Goal: Use online tool/utility: Utilize a website feature to perform a specific function

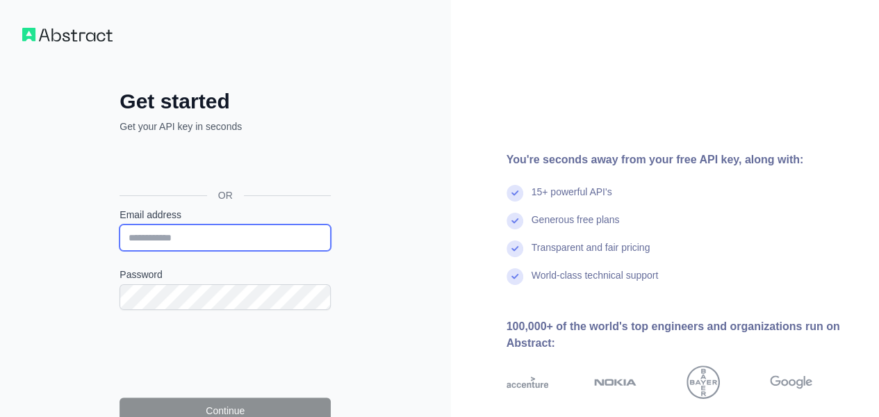
click at [238, 242] on input "Email address" at bounding box center [224, 237] width 211 height 26
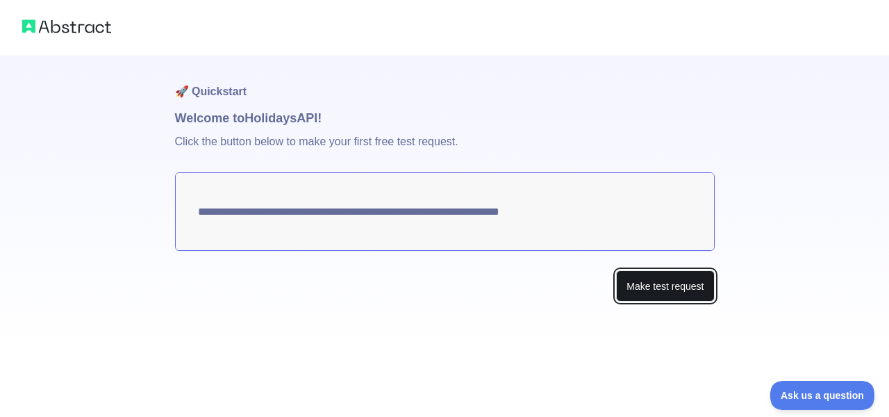
click at [650, 279] on button "Make test request" at bounding box center [665, 285] width 98 height 31
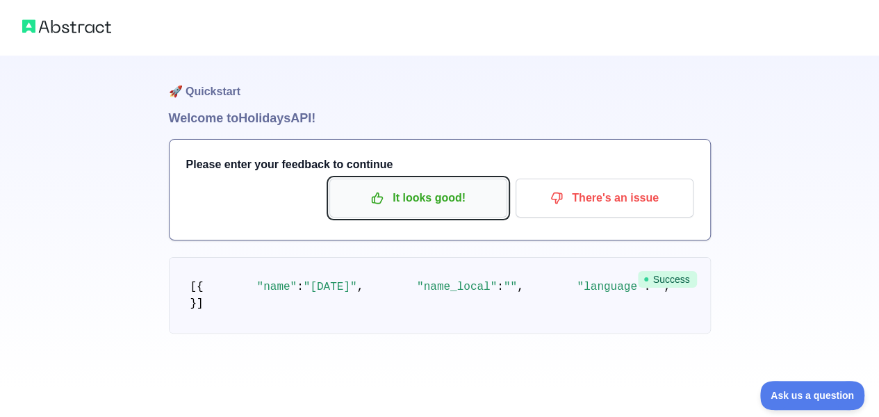
click at [449, 204] on p "It looks good!" at bounding box center [418, 198] width 157 height 24
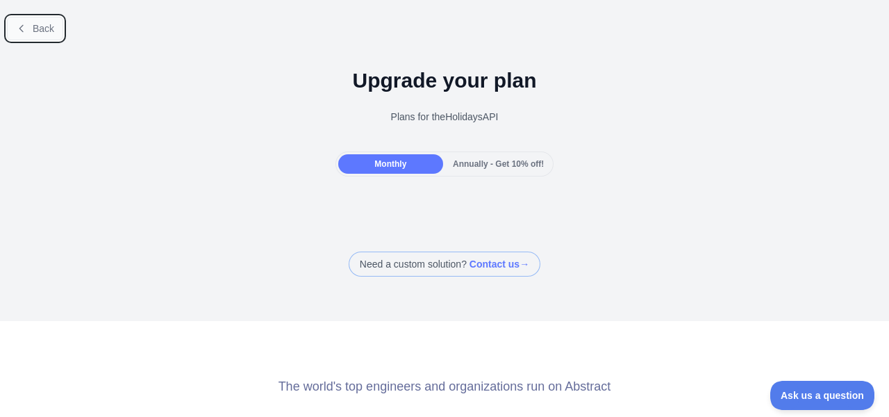
click at [34, 33] on span "Back" at bounding box center [44, 28] width 22 height 11
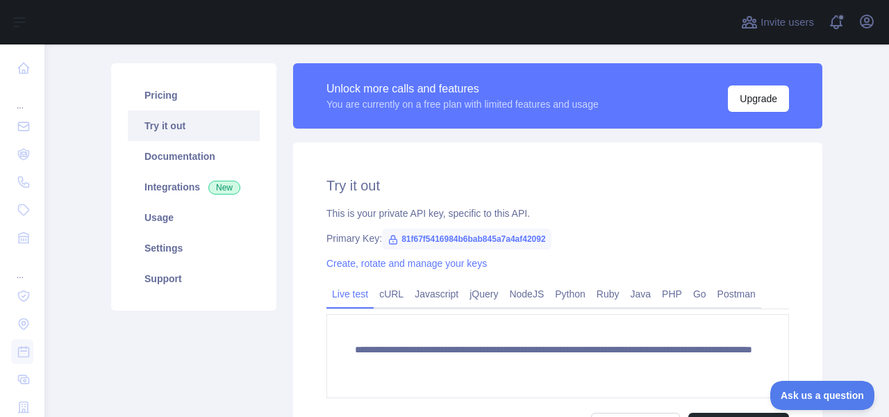
scroll to position [83, 0]
click at [402, 69] on div "Unlock more calls and features You are currently on a free plan with limited fe…" at bounding box center [557, 96] width 529 height 65
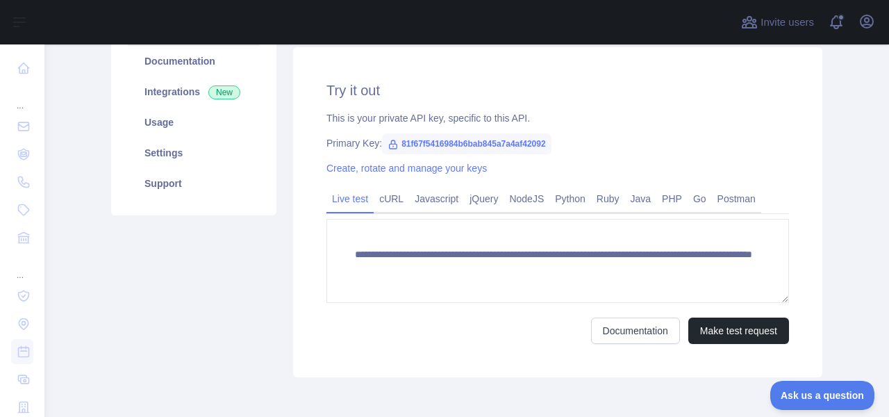
scroll to position [182, 0]
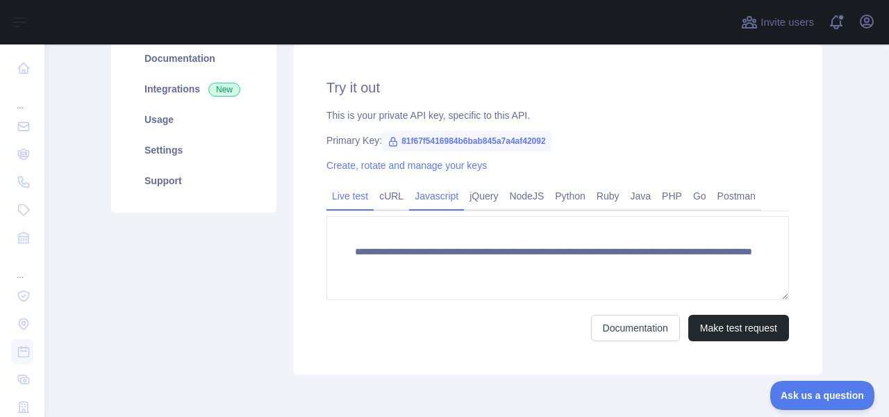
click at [429, 201] on link "Javascript" at bounding box center [436, 196] width 55 height 22
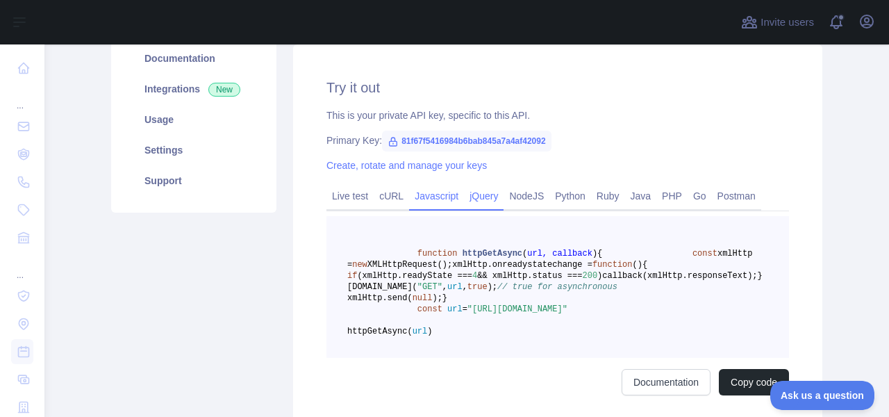
click at [481, 201] on link "jQuery" at bounding box center [484, 196] width 40 height 22
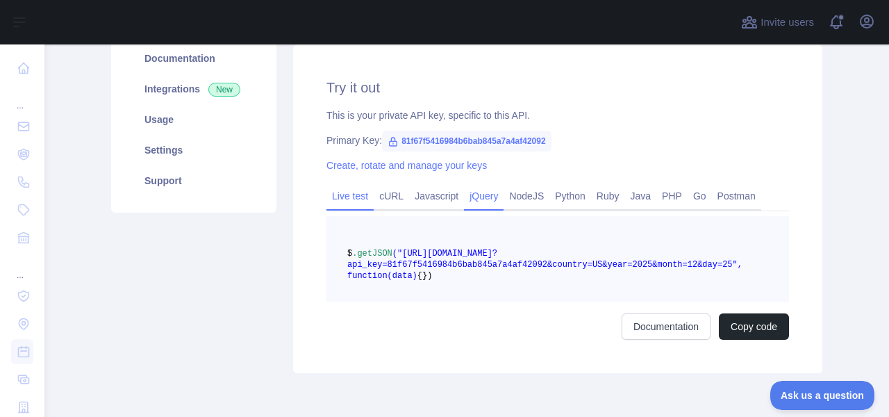
click at [331, 193] on link "Live test" at bounding box center [350, 196] width 47 height 22
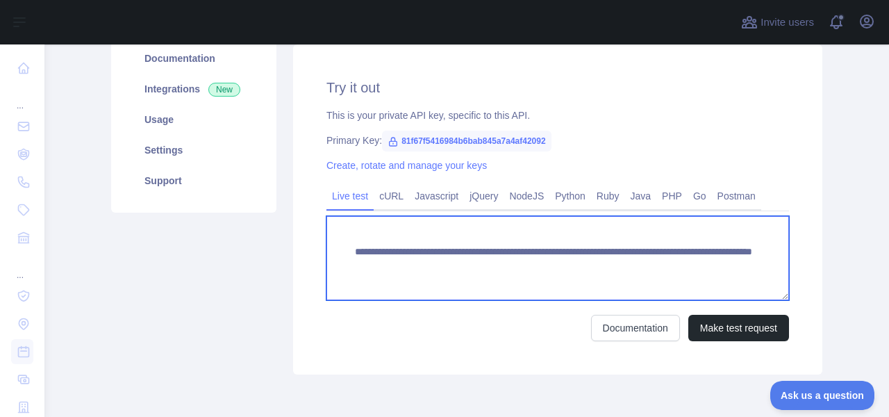
drag, startPoint x: 349, startPoint y: 251, endPoint x: 556, endPoint y: 272, distance: 208.1
click at [556, 272] on textarea "**********" at bounding box center [558, 258] width 463 height 84
